Goal: Leave review/rating: Share an evaluation or opinion about a product, service, or content

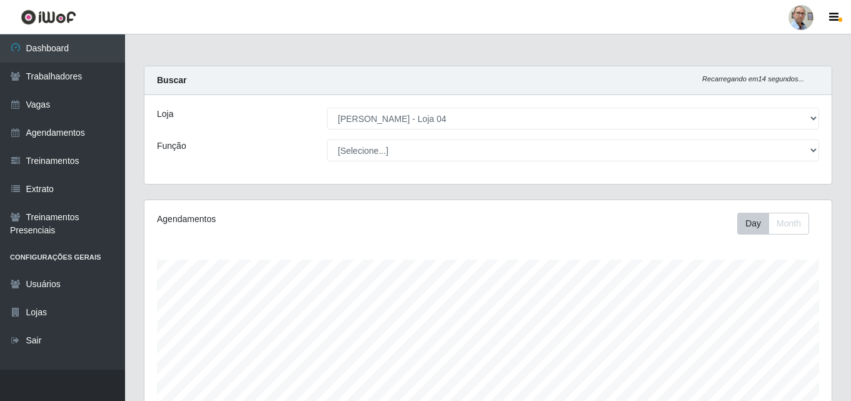
select select "251"
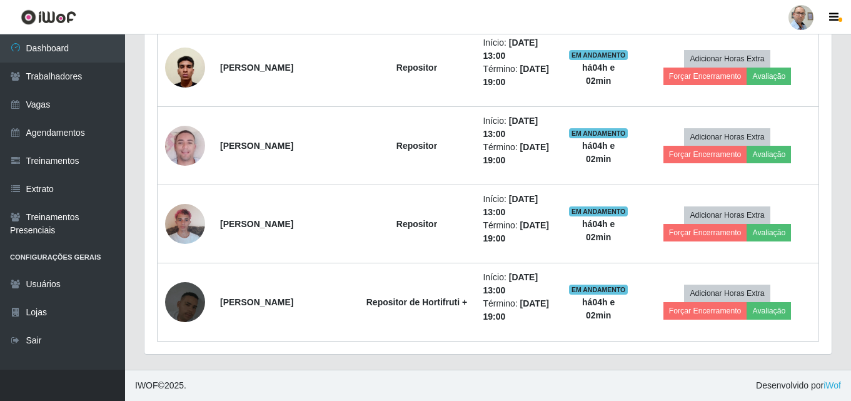
scroll to position [260, 687]
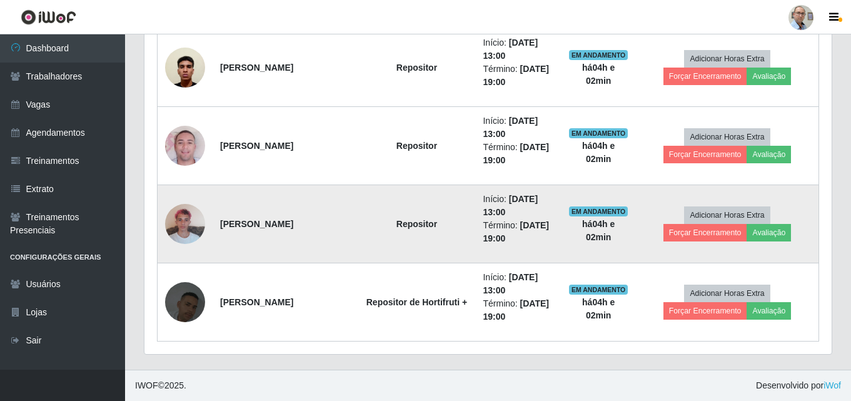
drag, startPoint x: 0, startPoint y: 0, endPoint x: 250, endPoint y: 206, distance: 323.9
click at [250, 206] on td "[PERSON_NAME]" at bounding box center [285, 224] width 145 height 78
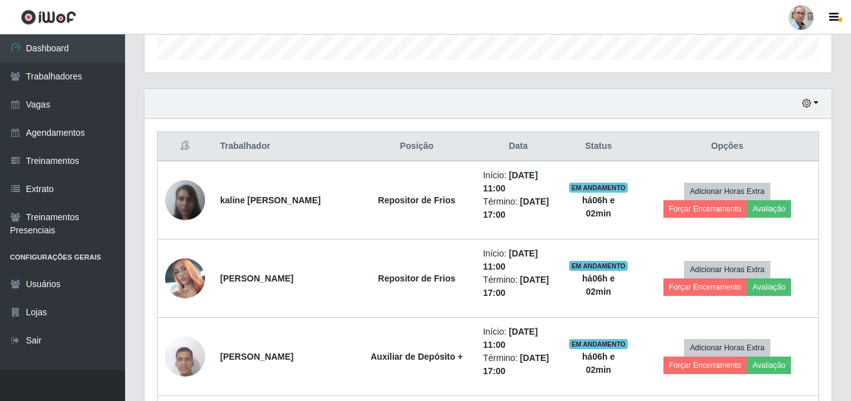
scroll to position [442, 0]
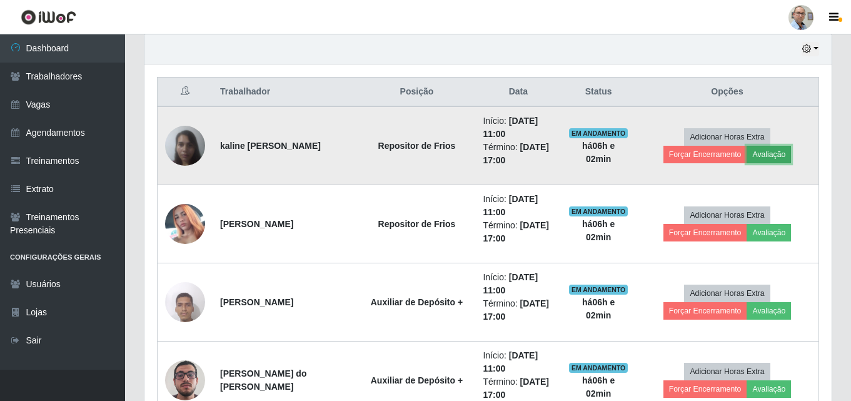
click at [770, 154] on button "Avaliação" at bounding box center [769, 155] width 44 height 18
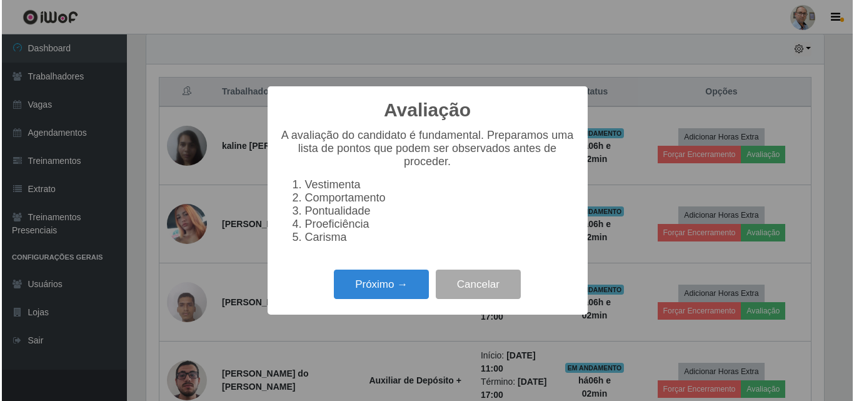
scroll to position [260, 681]
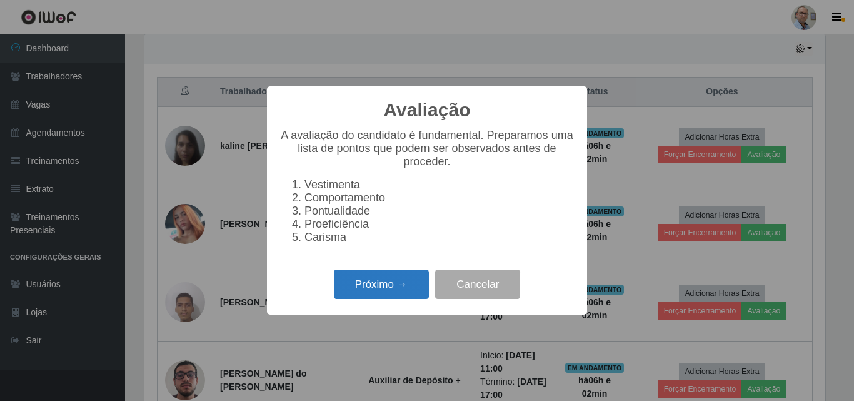
click at [367, 281] on button "Próximo →" at bounding box center [381, 284] width 95 height 29
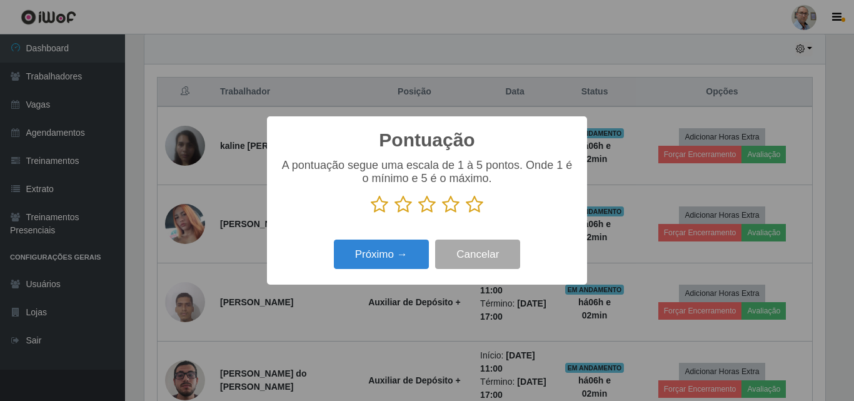
scroll to position [625229, 624808]
click at [454, 206] on icon at bounding box center [451, 204] width 18 height 19
click at [442, 214] on input "radio" at bounding box center [442, 214] width 0 height 0
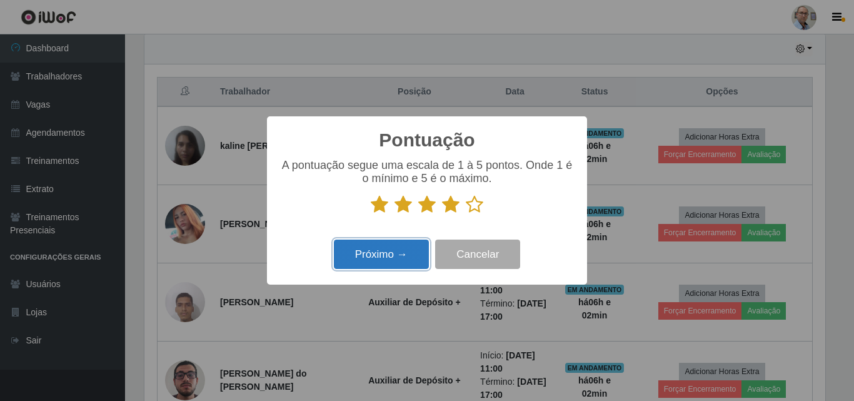
click at [399, 248] on button "Próximo →" at bounding box center [381, 254] width 95 height 29
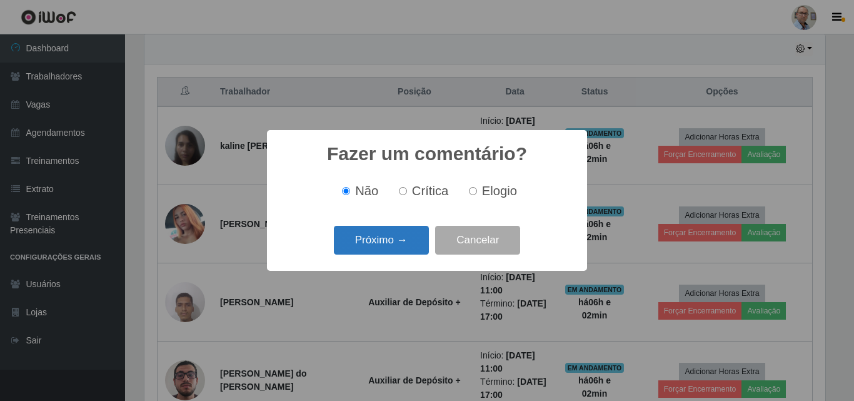
click at [367, 242] on button "Próximo →" at bounding box center [381, 240] width 95 height 29
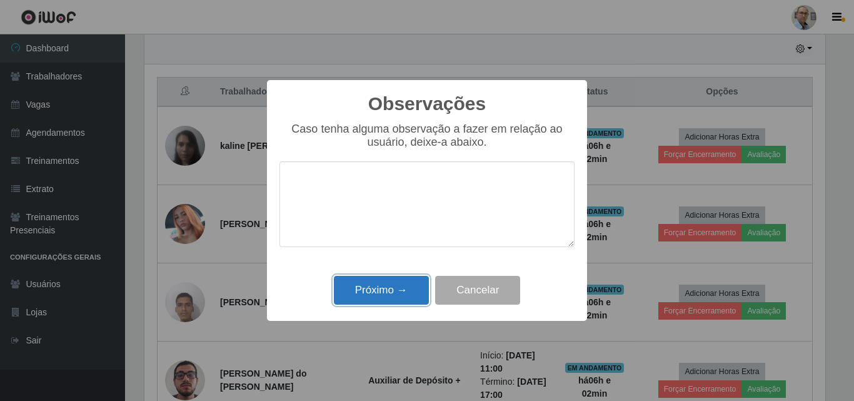
click at [373, 294] on button "Próximo →" at bounding box center [381, 290] width 95 height 29
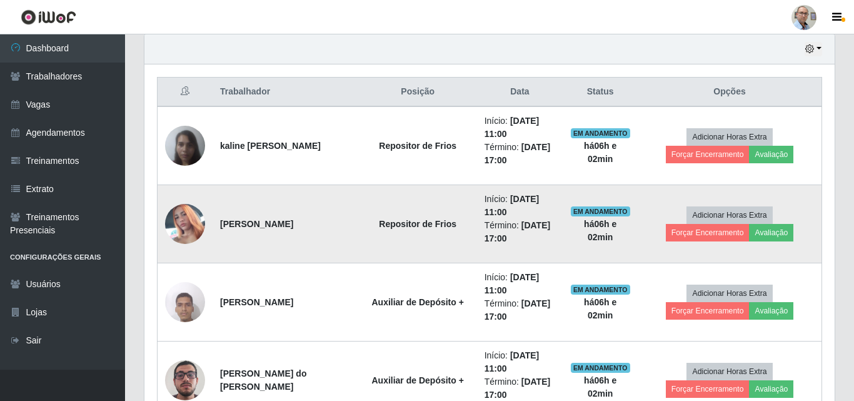
scroll to position [260, 687]
click at [787, 234] on button "Avaliação" at bounding box center [769, 233] width 44 height 18
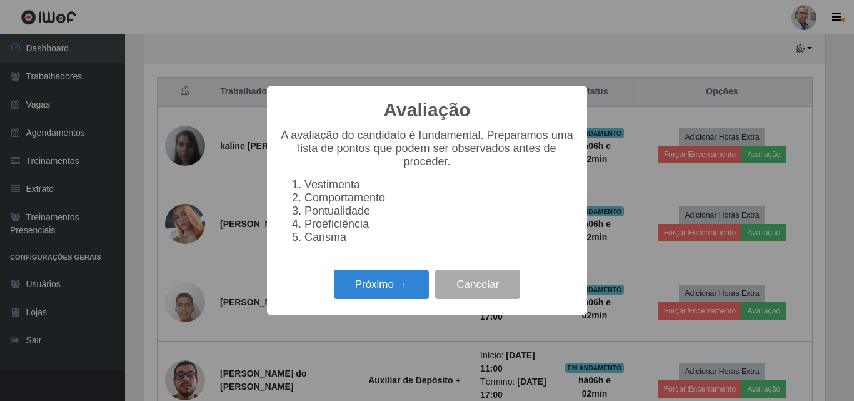
scroll to position [260, 681]
click at [387, 298] on button "Próximo →" at bounding box center [381, 284] width 95 height 29
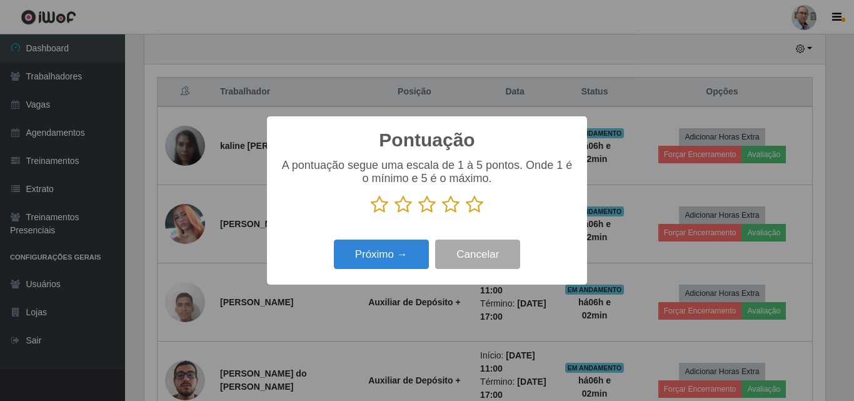
click at [453, 210] on icon at bounding box center [451, 204] width 18 height 19
click at [442, 214] on input "radio" at bounding box center [442, 214] width 0 height 0
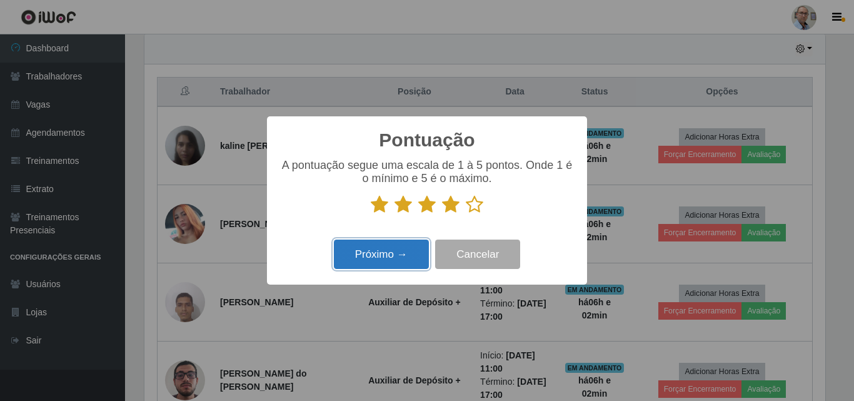
click at [390, 261] on button "Próximo →" at bounding box center [381, 254] width 95 height 29
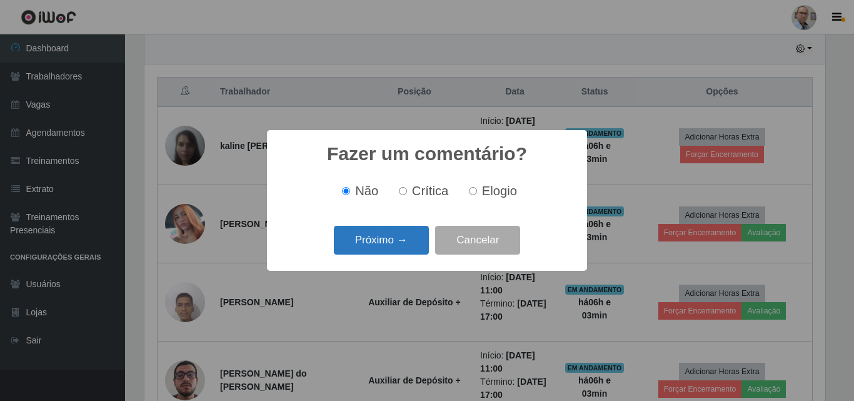
click at [377, 235] on button "Próximo →" at bounding box center [381, 240] width 95 height 29
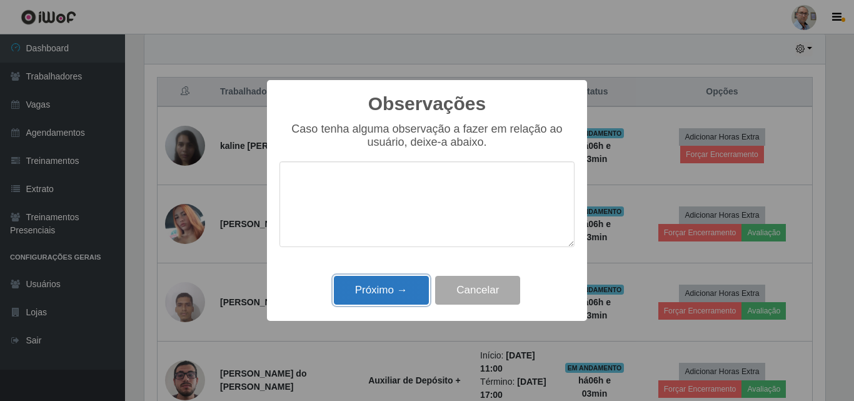
drag, startPoint x: 383, startPoint y: 285, endPoint x: 393, endPoint y: 289, distance: 10.1
click at [393, 289] on button "Próximo →" at bounding box center [381, 290] width 95 height 29
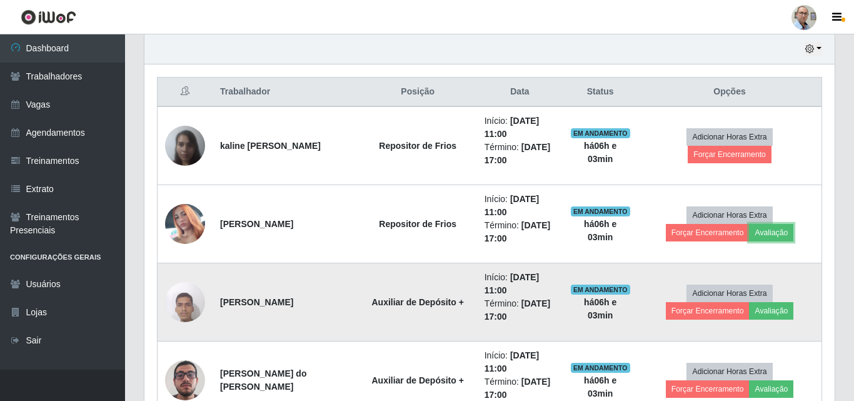
scroll to position [260, 687]
click at [769, 315] on button "Avaliação" at bounding box center [769, 311] width 44 height 18
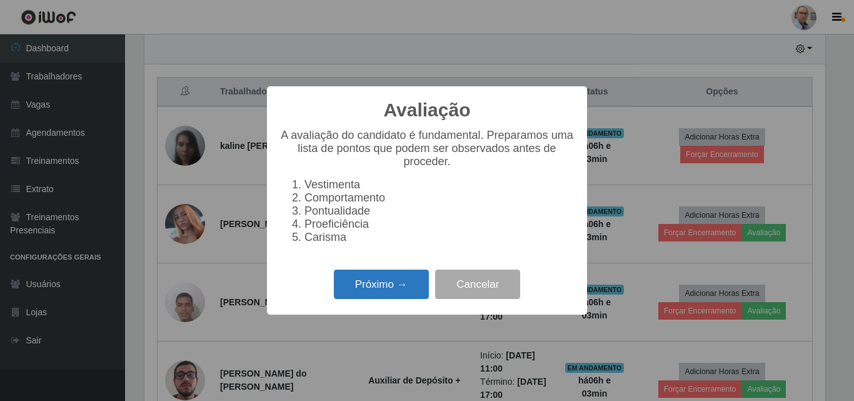
click at [381, 299] on button "Próximo →" at bounding box center [381, 284] width 95 height 29
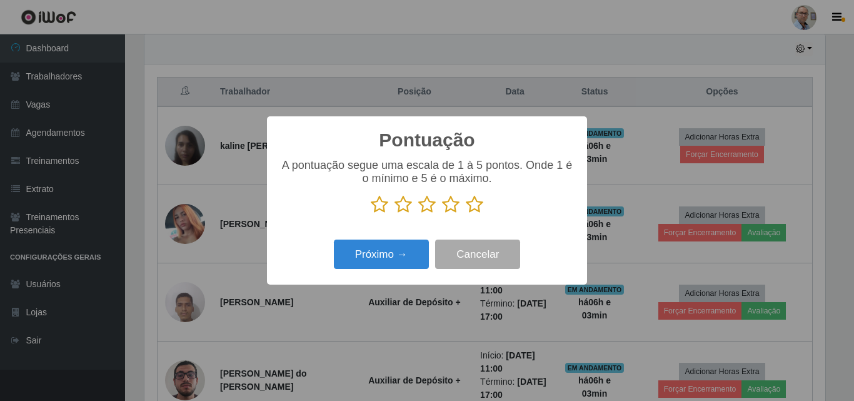
click at [452, 212] on icon at bounding box center [451, 204] width 18 height 19
click at [442, 214] on input "radio" at bounding box center [442, 214] width 0 height 0
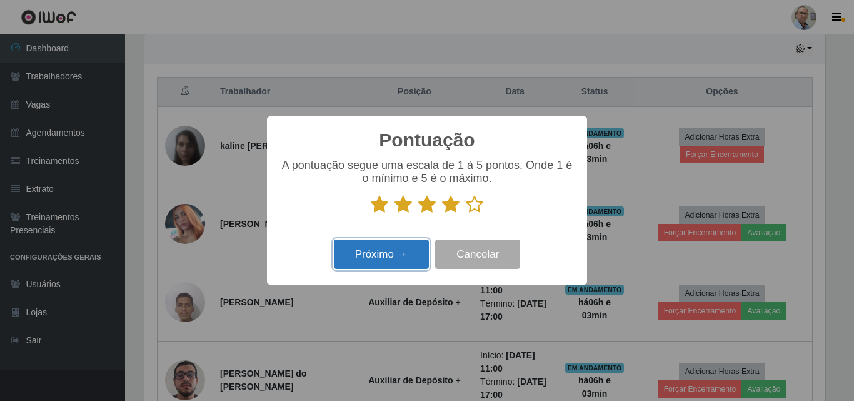
click at [387, 260] on button "Próximo →" at bounding box center [381, 254] width 95 height 29
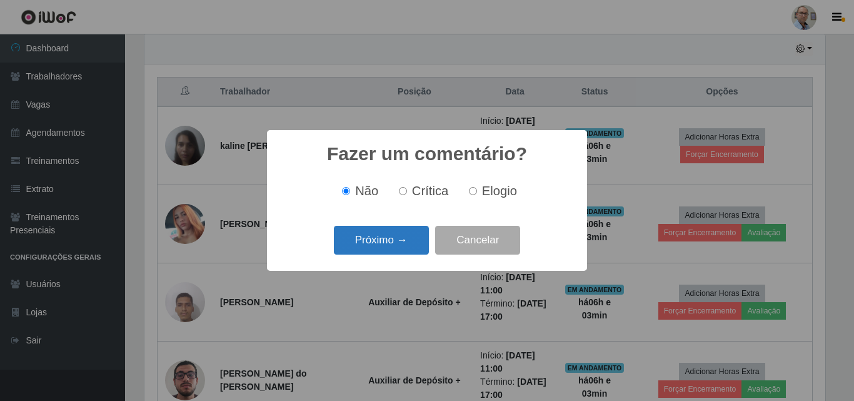
click at [385, 251] on button "Próximo →" at bounding box center [381, 240] width 95 height 29
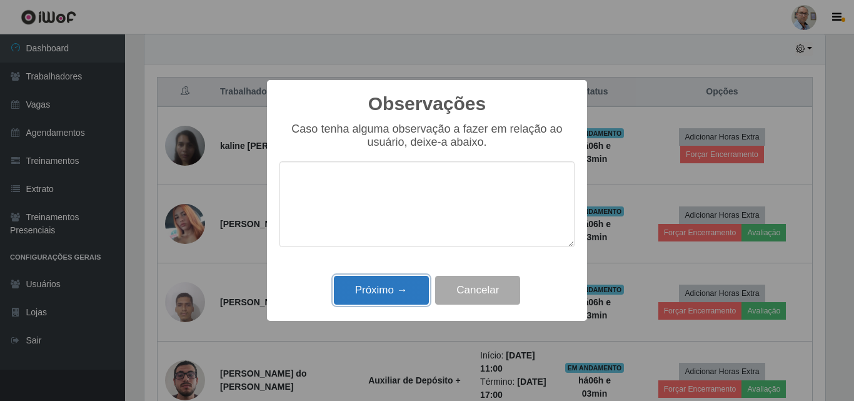
click at [380, 293] on button "Próximo →" at bounding box center [381, 290] width 95 height 29
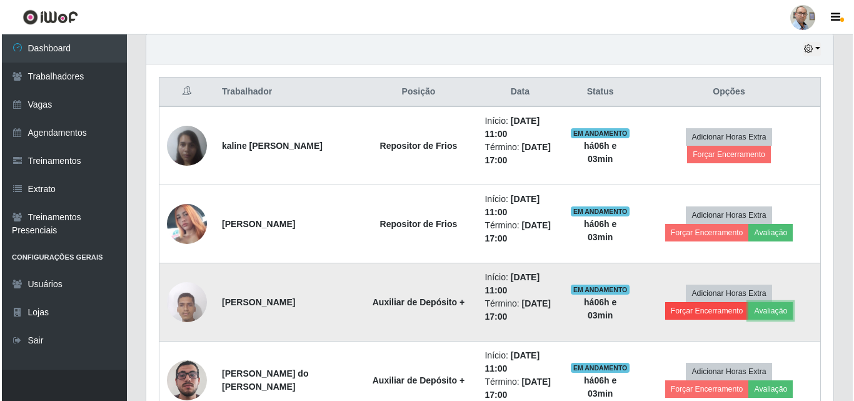
scroll to position [260, 687]
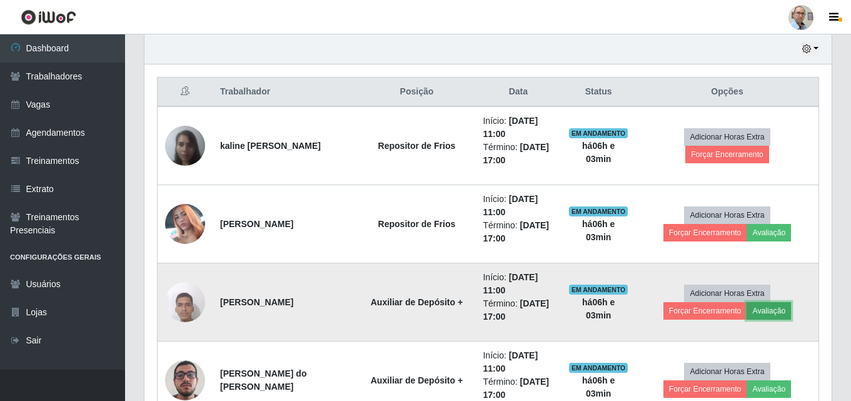
click at [773, 308] on button "Avaliação" at bounding box center [769, 311] width 44 height 18
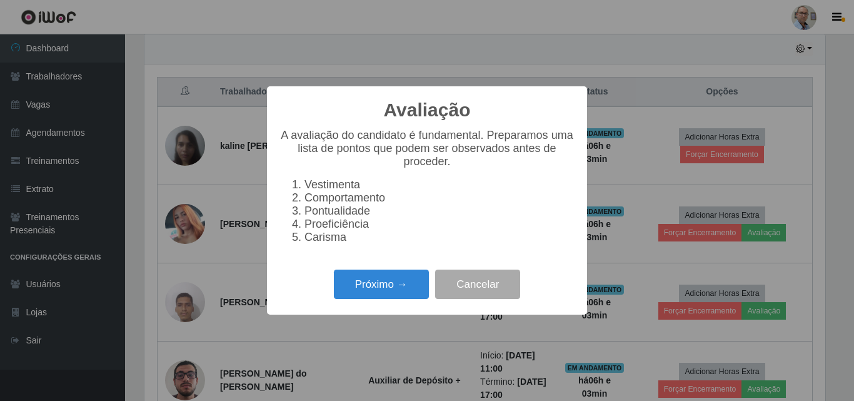
click at [390, 349] on div "Avaliação × A avaliação do candidato é fundamental. Preparamos uma lista de pon…" at bounding box center [427, 200] width 854 height 401
click at [382, 296] on button "Próximo →" at bounding box center [381, 284] width 95 height 29
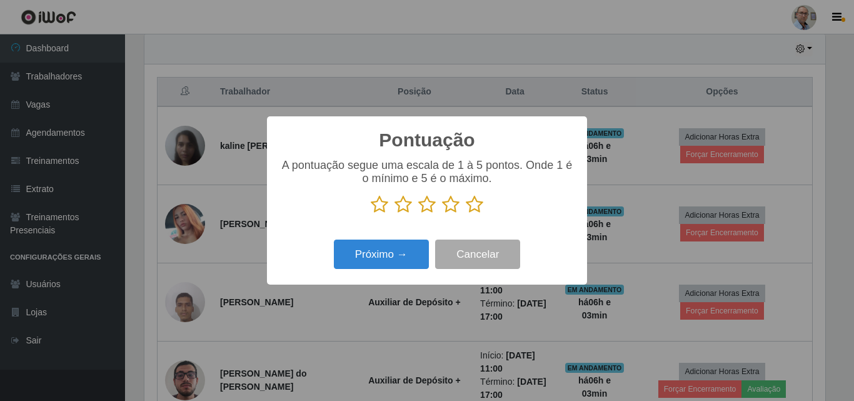
click at [452, 206] on icon at bounding box center [451, 204] width 18 height 19
click at [442, 214] on input "radio" at bounding box center [442, 214] width 0 height 0
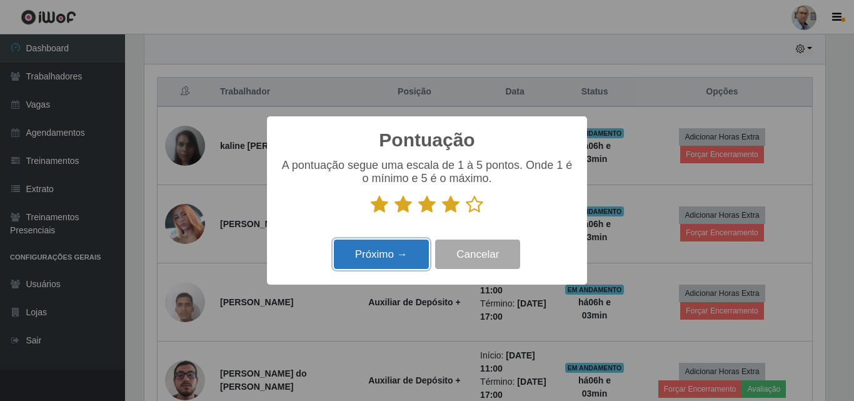
click at [378, 259] on button "Próximo →" at bounding box center [381, 254] width 95 height 29
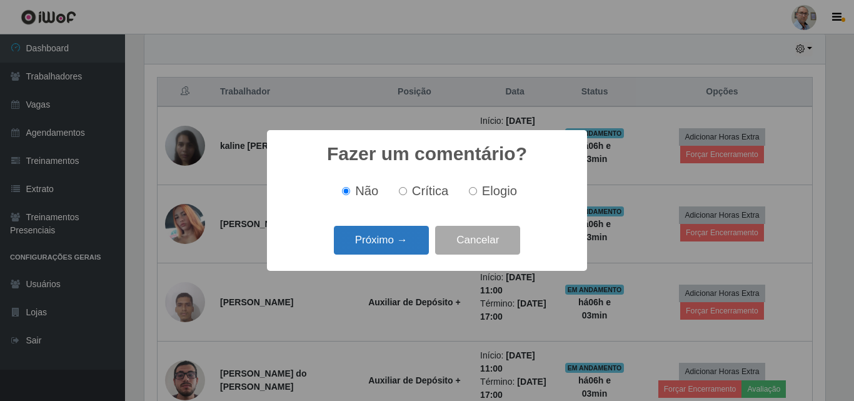
click at [381, 241] on button "Próximo →" at bounding box center [381, 240] width 95 height 29
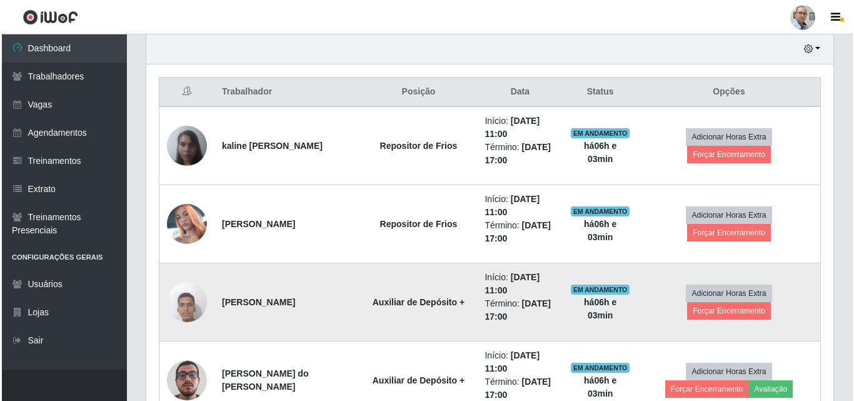
scroll to position [260, 687]
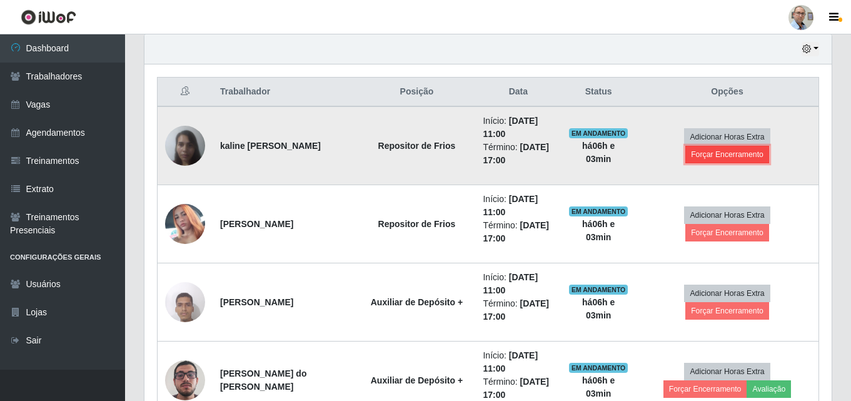
click at [735, 161] on button "Forçar Encerramento" at bounding box center [728, 155] width 84 height 18
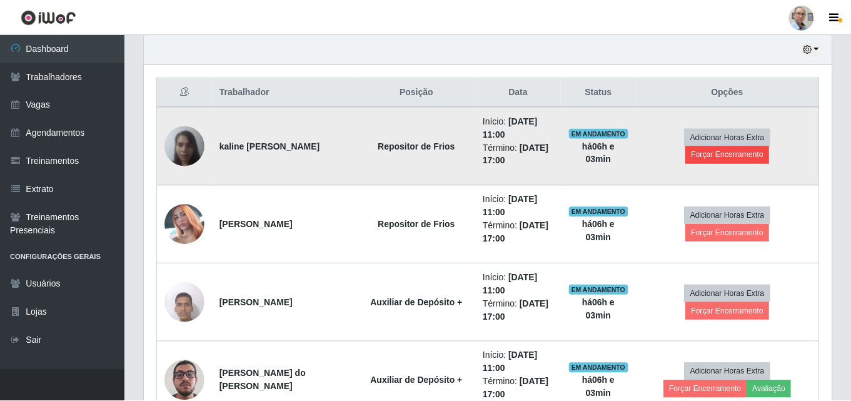
scroll to position [260, 681]
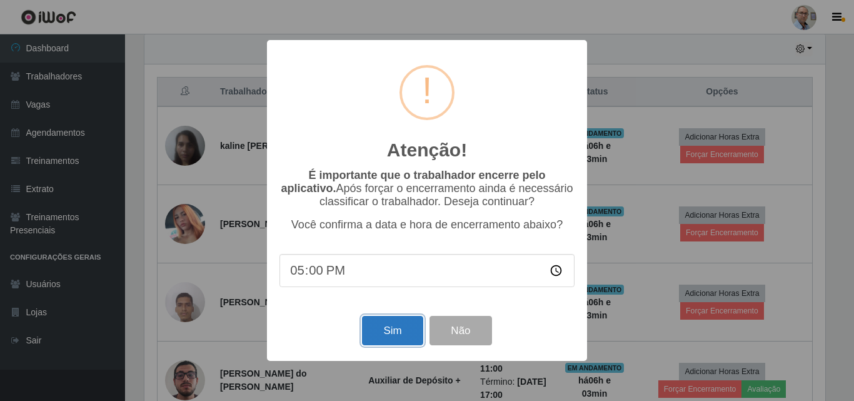
click at [381, 336] on button "Sim" at bounding box center [392, 330] width 61 height 29
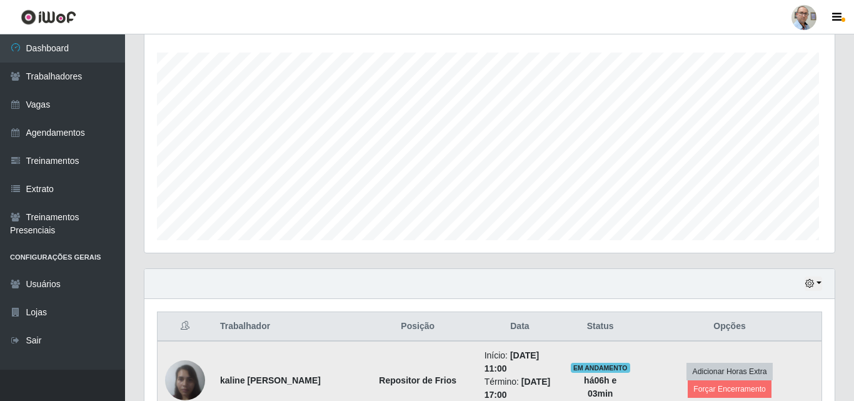
scroll to position [0, 0]
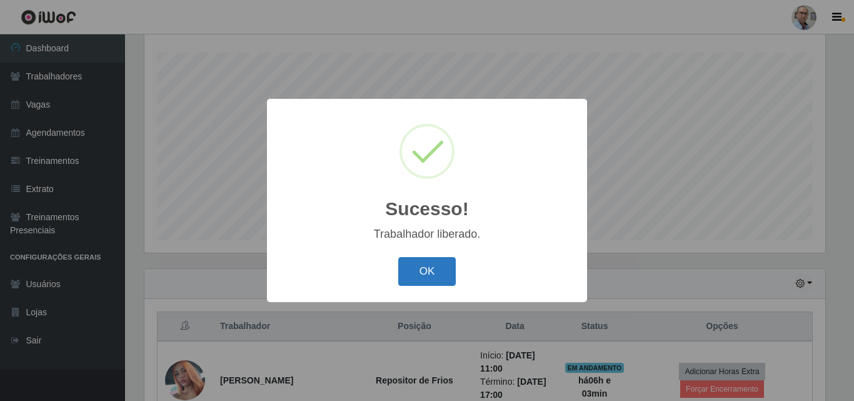
click at [418, 260] on button "OK" at bounding box center [427, 271] width 58 height 29
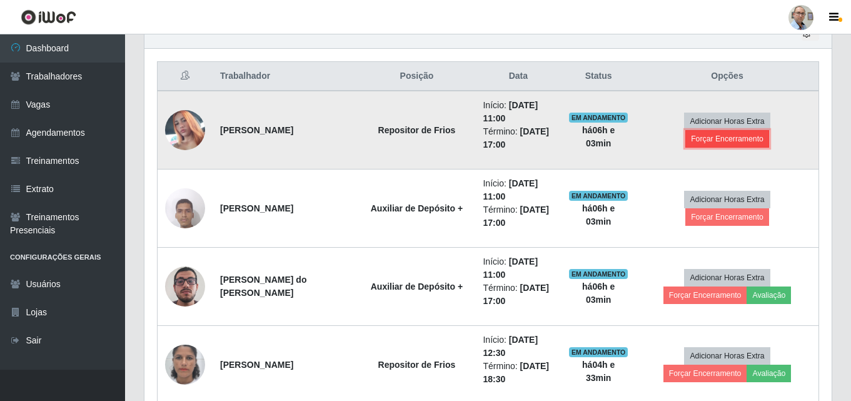
click at [714, 140] on button "Forçar Encerramento" at bounding box center [728, 139] width 84 height 18
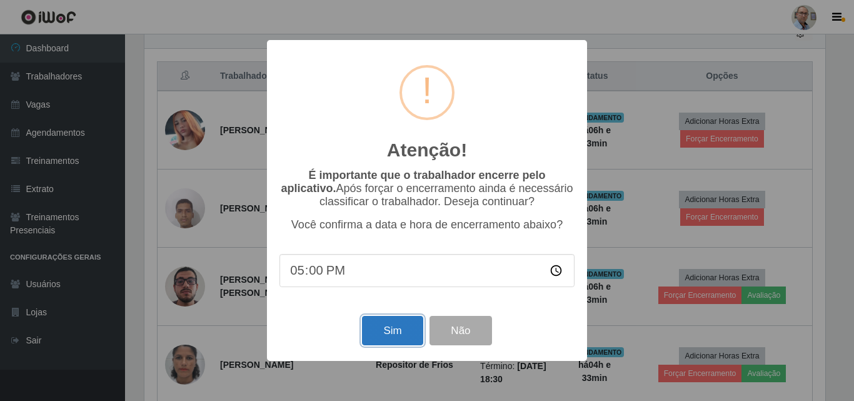
click at [391, 330] on button "Sim" at bounding box center [392, 330] width 61 height 29
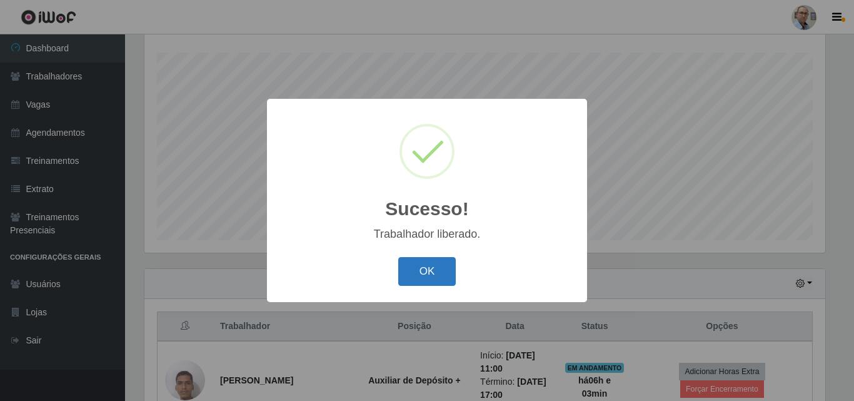
click at [417, 276] on button "OK" at bounding box center [427, 271] width 58 height 29
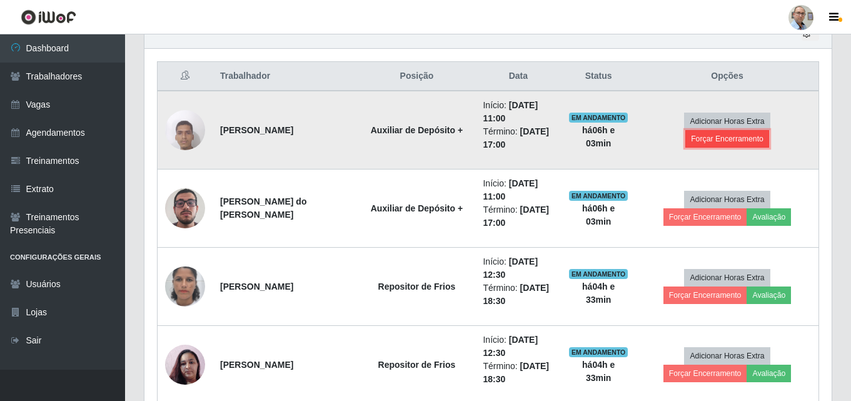
click at [736, 134] on button "Forçar Encerramento" at bounding box center [728, 139] width 84 height 18
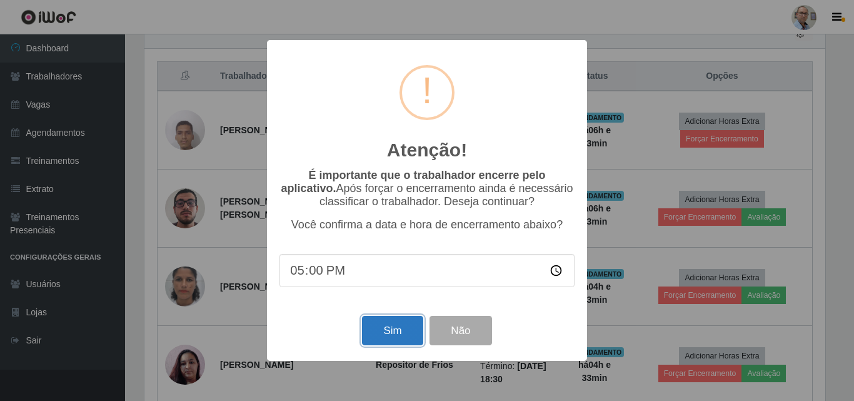
click at [380, 323] on button "Sim" at bounding box center [392, 330] width 61 height 29
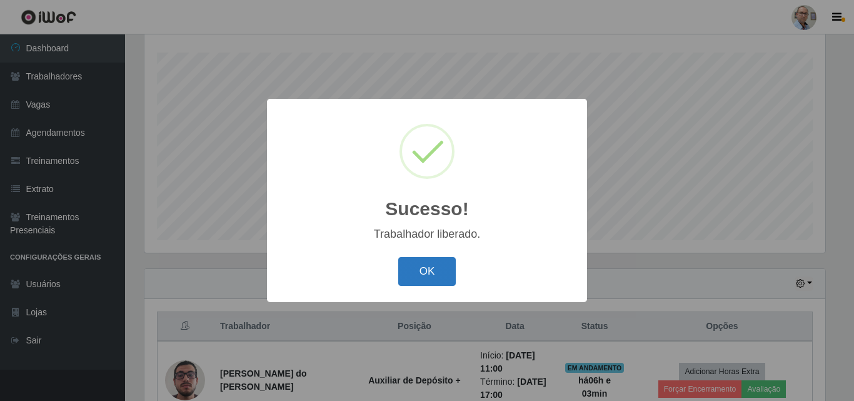
click at [433, 266] on button "OK" at bounding box center [427, 271] width 58 height 29
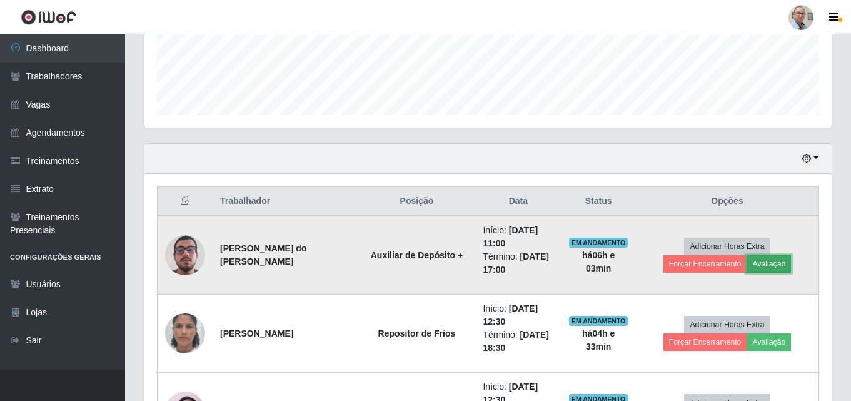
click at [747, 260] on button "Avaliação" at bounding box center [769, 264] width 44 height 18
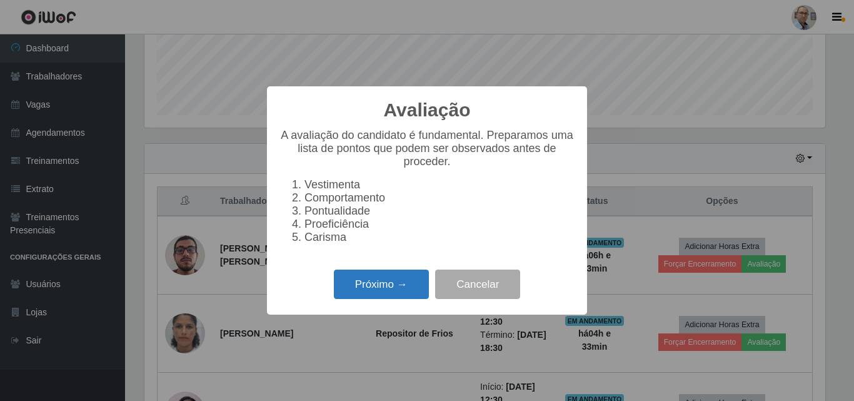
click at [373, 287] on button "Próximo →" at bounding box center [381, 284] width 95 height 29
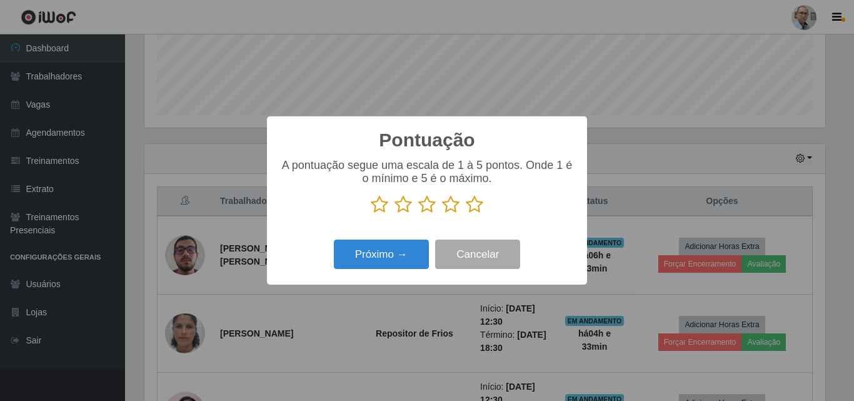
click at [453, 207] on icon at bounding box center [451, 204] width 18 height 19
click at [442, 214] on input "radio" at bounding box center [442, 214] width 0 height 0
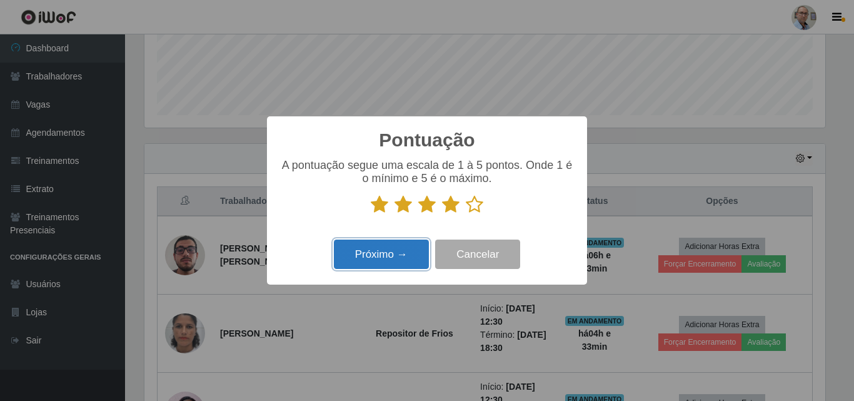
click at [367, 260] on button "Próximo →" at bounding box center [381, 254] width 95 height 29
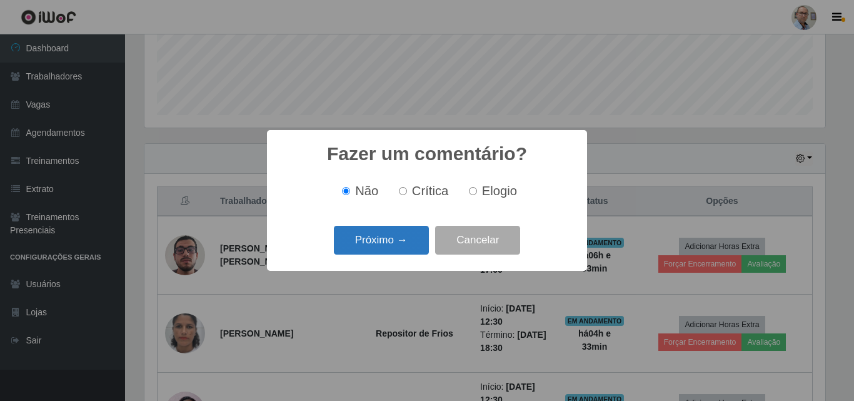
click at [367, 238] on button "Próximo →" at bounding box center [381, 240] width 95 height 29
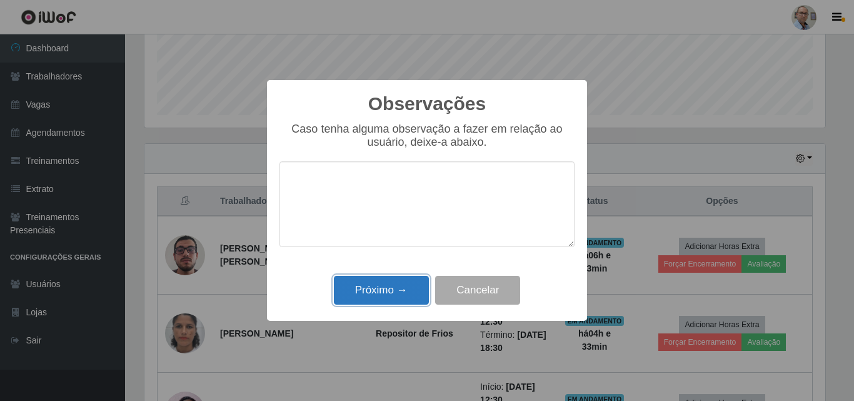
click at [373, 283] on button "Próximo →" at bounding box center [381, 290] width 95 height 29
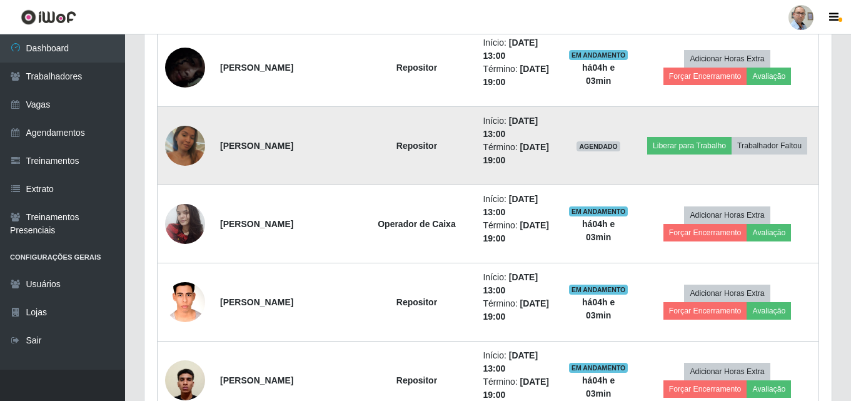
click at [181, 147] on img at bounding box center [185, 145] width 40 height 71
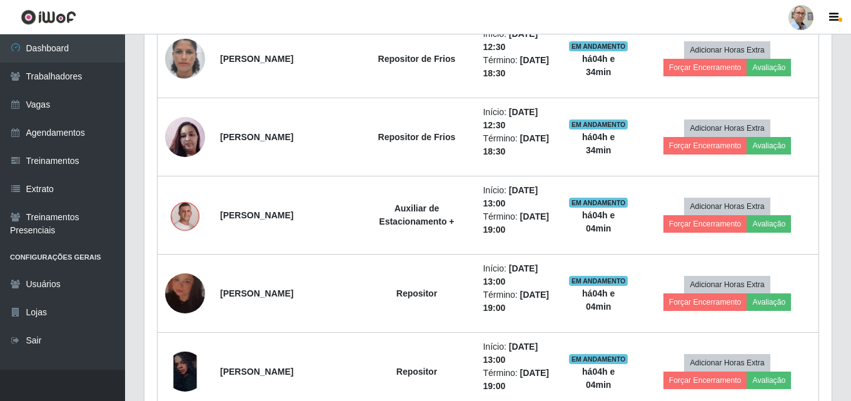
scroll to position [645, 0]
